Goal: Task Accomplishment & Management: Use online tool/utility

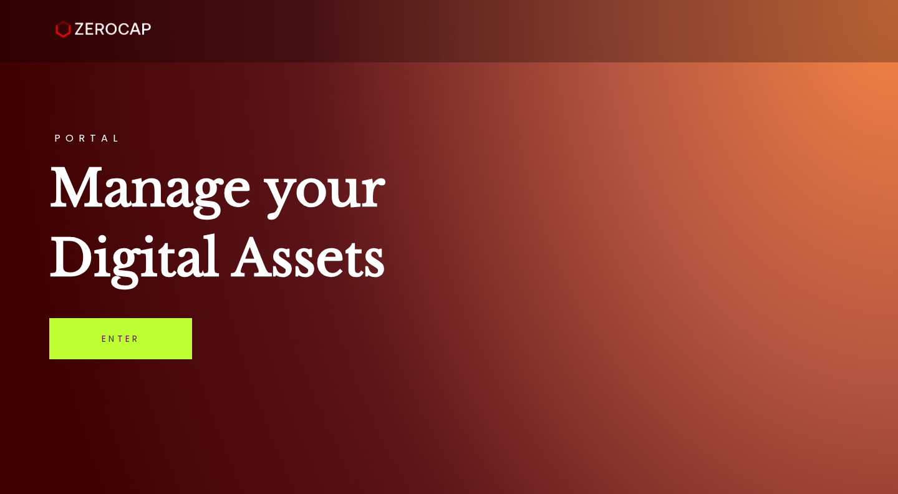
click at [127, 347] on link "Enter" at bounding box center [120, 338] width 143 height 41
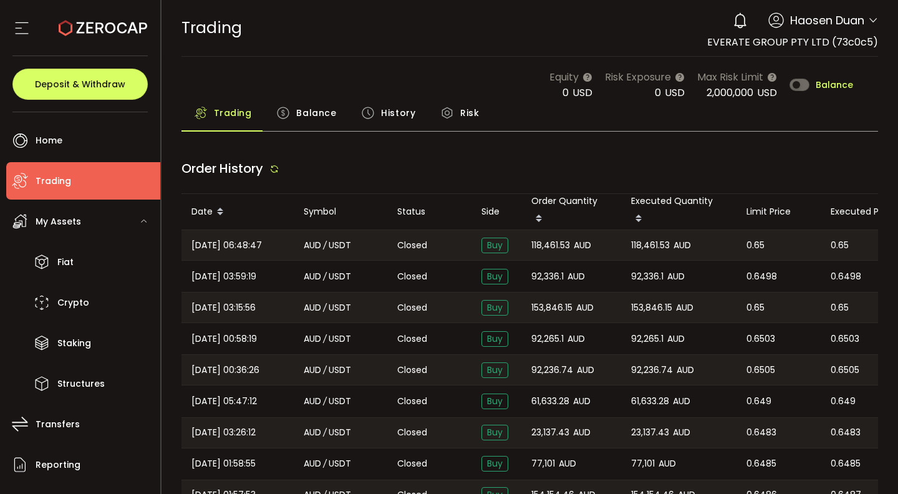
type input "***"
